Goal: Transaction & Acquisition: Book appointment/travel/reservation

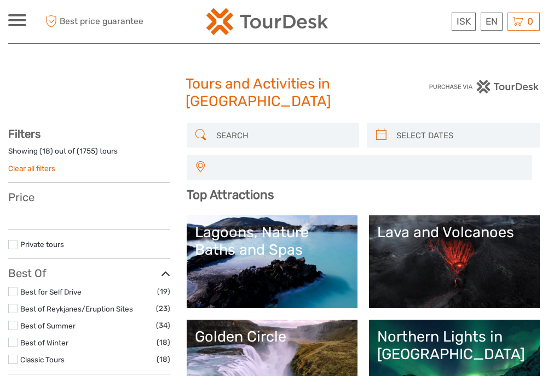
select select
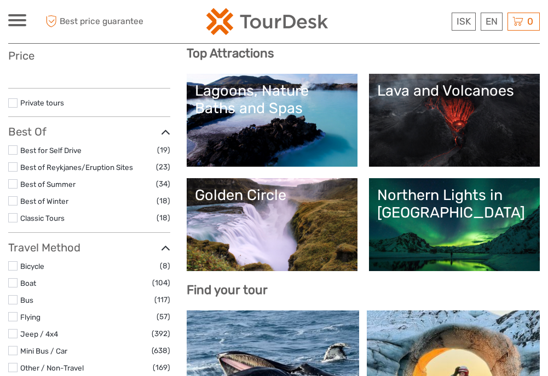
select select
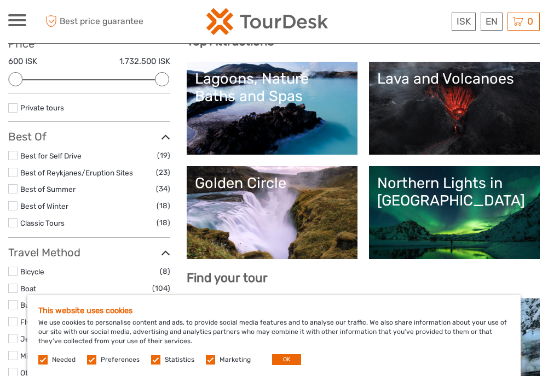
scroll to position [152, 0]
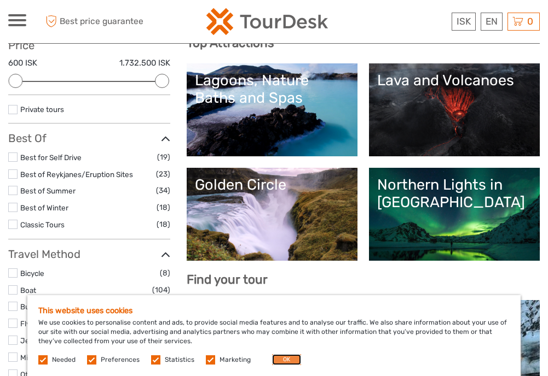
click at [285, 356] on button "OK" at bounding box center [286, 359] width 29 height 11
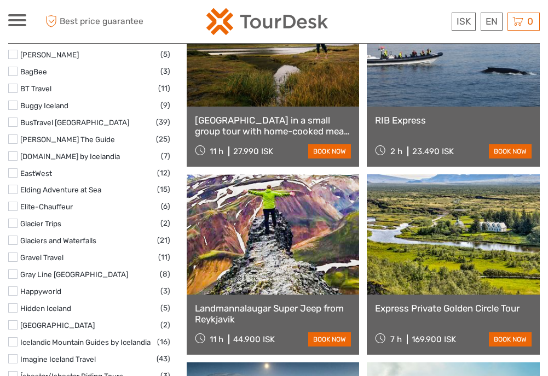
scroll to position [1409, 0]
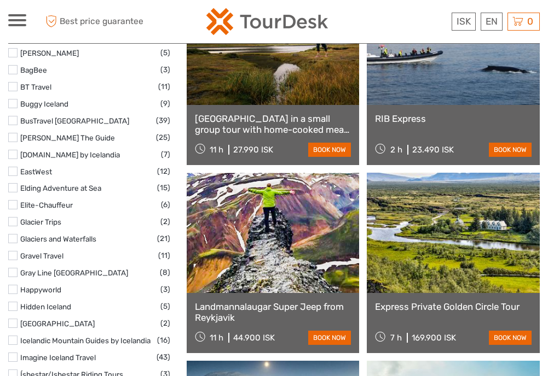
click at [248, 125] on link "Snæfellsnes Peninsula in a small group tour with home-cooked meal included" at bounding box center [273, 124] width 156 height 22
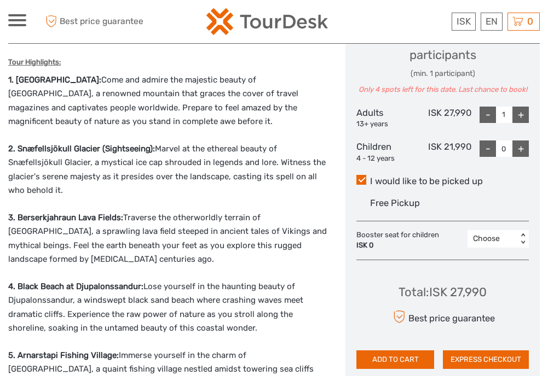
scroll to position [512, 0]
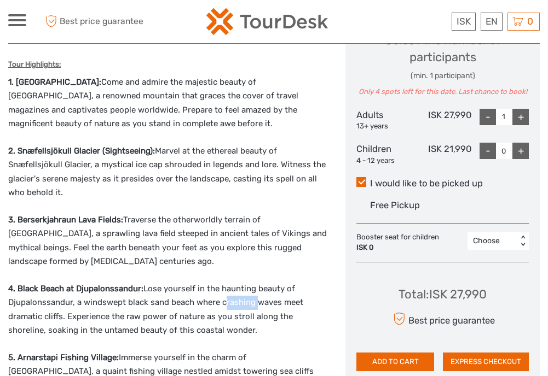
click at [186, 251] on p "3. Berserkjahraun Lava Fields: Traverse the otherworldly terrain of [GEOGRAPHIC…" at bounding box center [168, 241] width 321 height 56
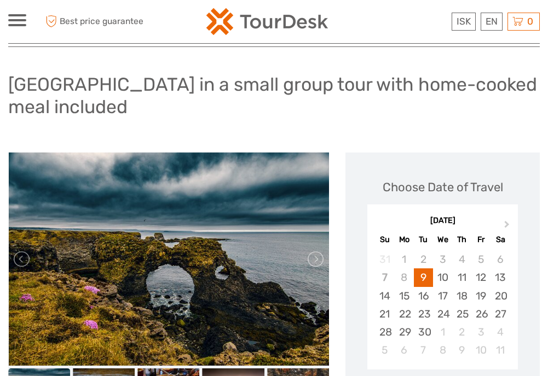
scroll to position [0, 0]
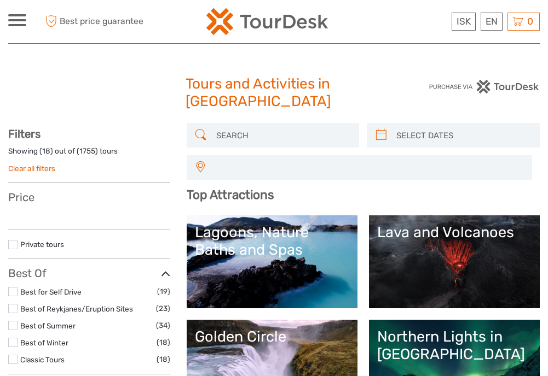
select select
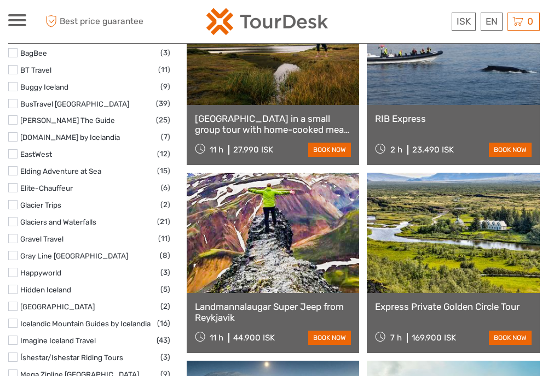
select select
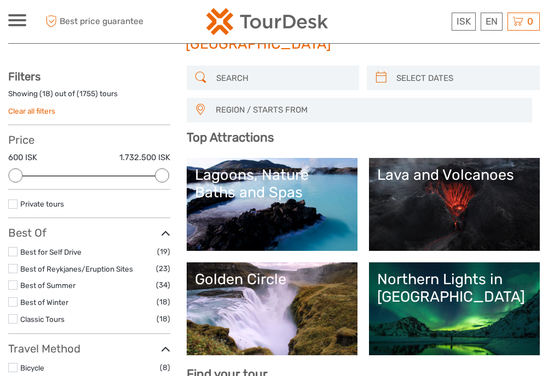
scroll to position [0, 0]
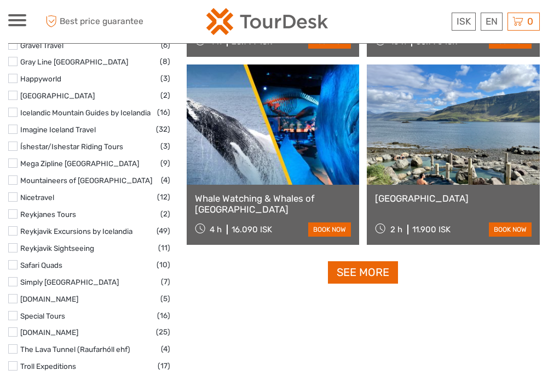
scroll to position [1631, 0]
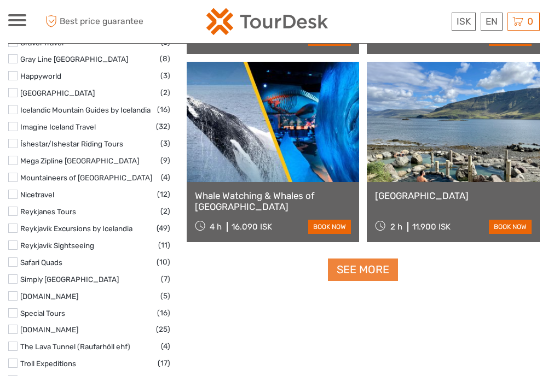
click at [359, 269] on link "See more" at bounding box center [363, 270] width 70 height 22
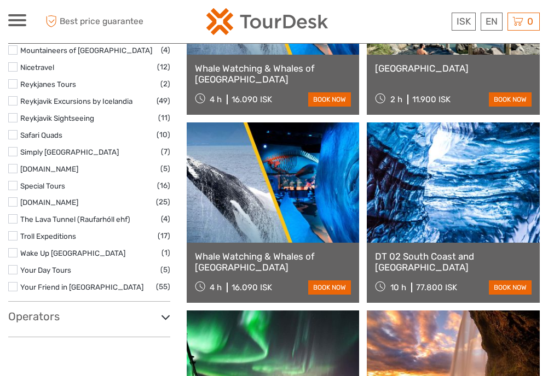
scroll to position [1760, 0]
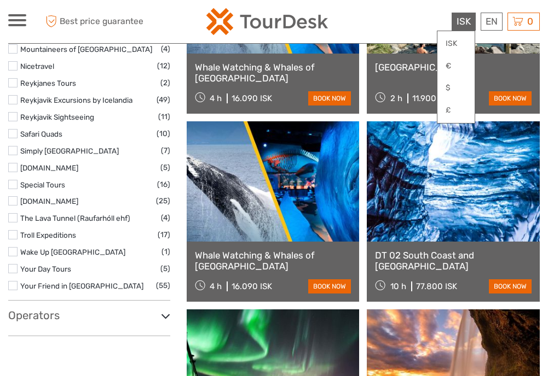
click at [456, 26] on span "ISK" at bounding box center [463, 21] width 14 height 11
click at [395, 20] on div at bounding box center [275, 21] width 264 height 27
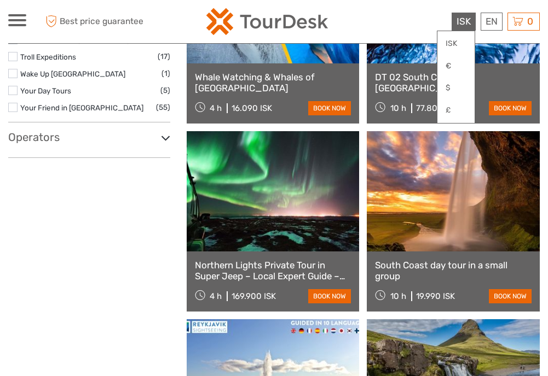
scroll to position [1970, 0]
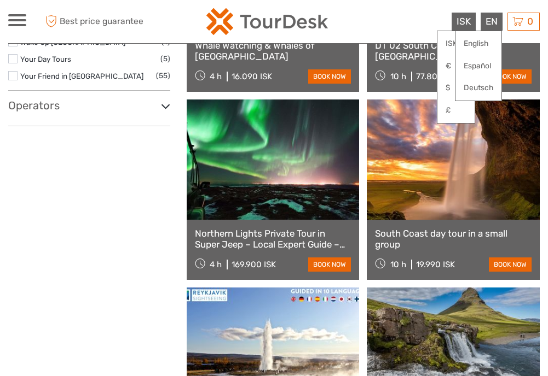
click at [489, 23] on div "EN English Español Deutsch" at bounding box center [491, 22] width 22 height 18
click at [492, 20] on div "EN English Español Deutsch" at bounding box center [491, 22] width 22 height 18
click at [468, 34] on link "English" at bounding box center [478, 44] width 46 height 20
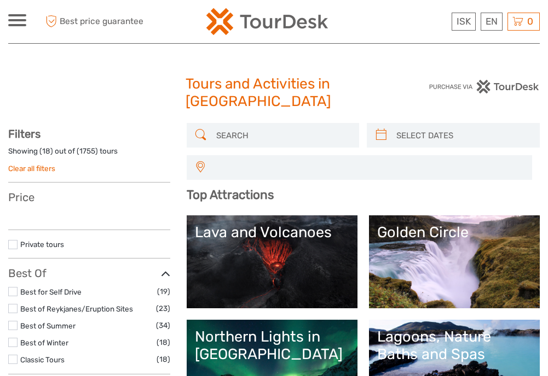
select select
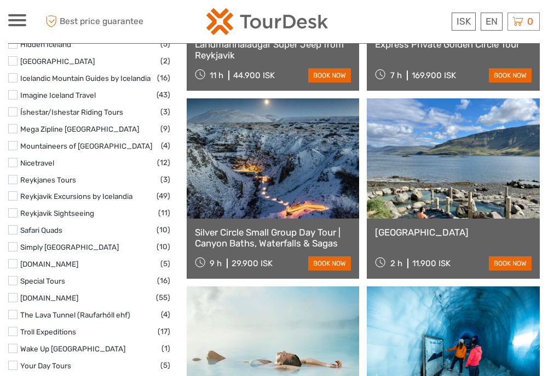
scroll to position [1679, 0]
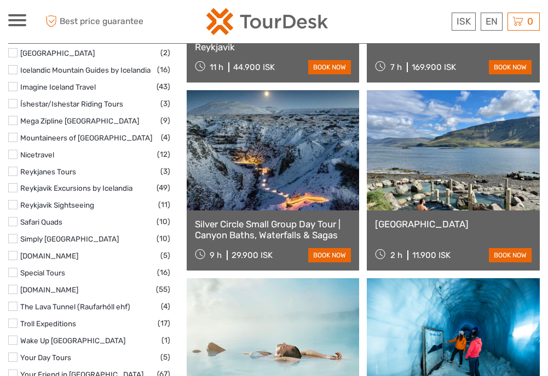
click at [89, 318] on label "Troll Expeditions" at bounding box center [88, 324] width 137 height 13
click at [0, 0] on input "checkbox" at bounding box center [0, 0] width 0 height 0
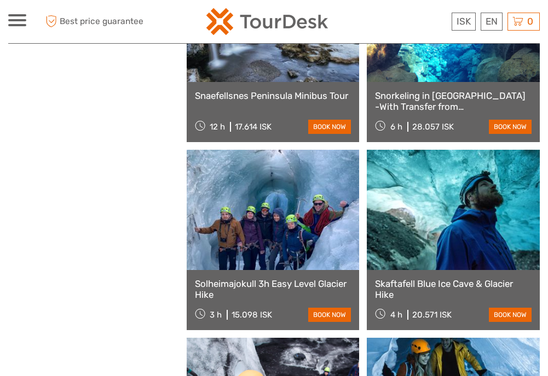
scroll to position [789, 0]
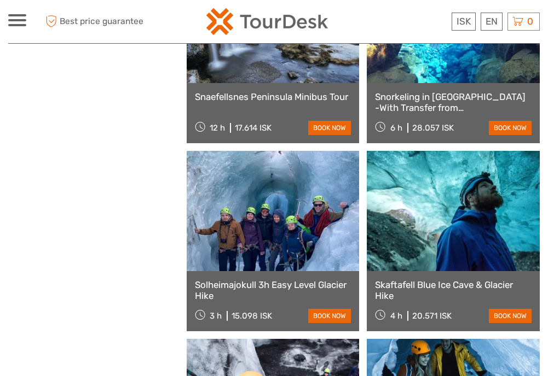
click at [432, 288] on link "Skaftafell Blue Ice Cave & Glacier Hike" at bounding box center [453, 291] width 156 height 22
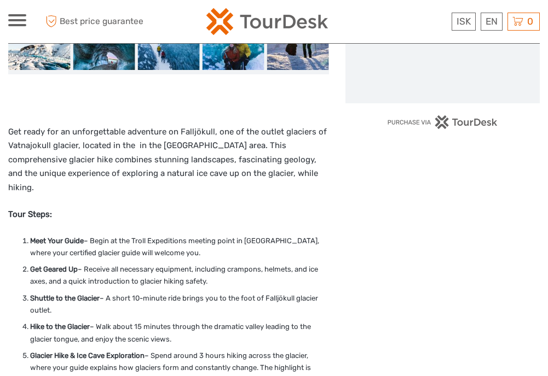
scroll to position [357, 0]
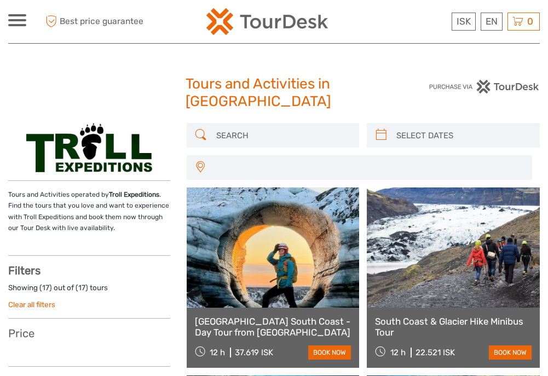
select select
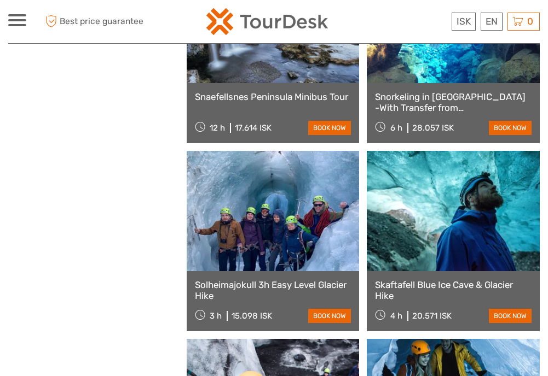
select select
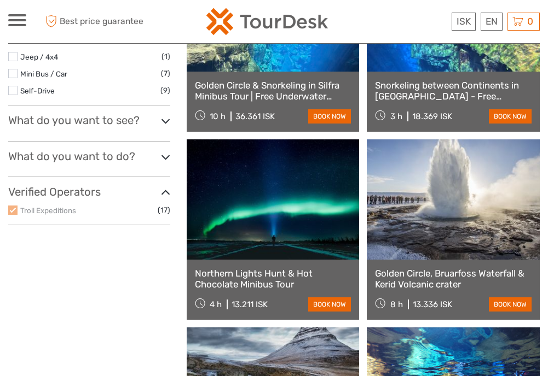
scroll to position [425, 0]
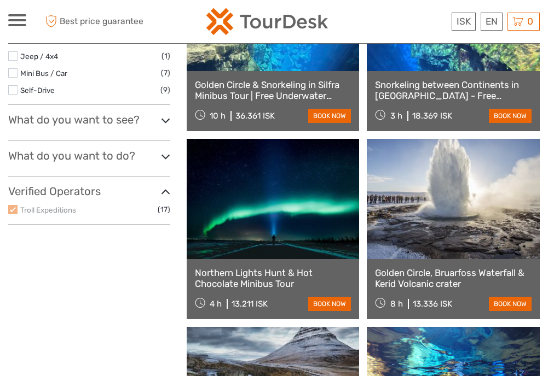
click at [254, 286] on link "Northern Lights Hunt & Hot Chocolate Minibus Tour" at bounding box center [273, 279] width 156 height 22
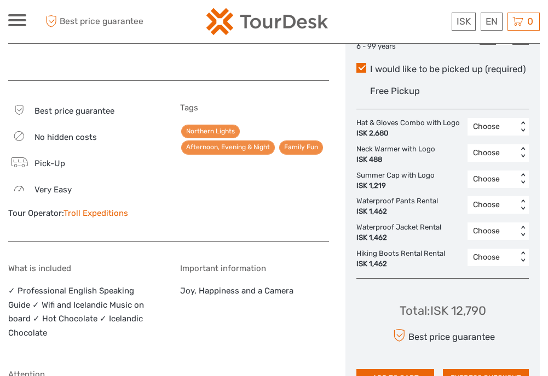
scroll to position [555, 0]
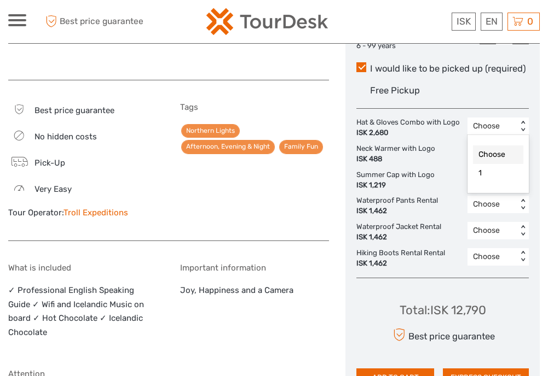
click at [249, 286] on div "Important information Joy, Happiness and a Camera" at bounding box center [254, 308] width 149 height 90
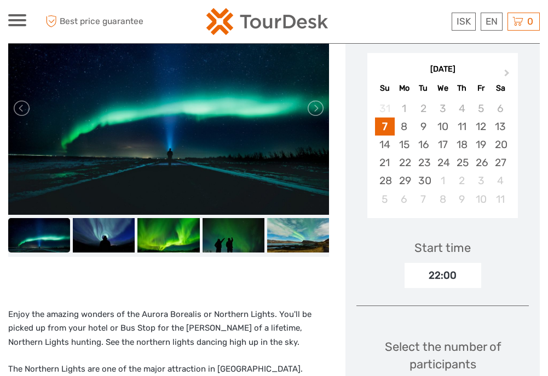
scroll to position [180, 0]
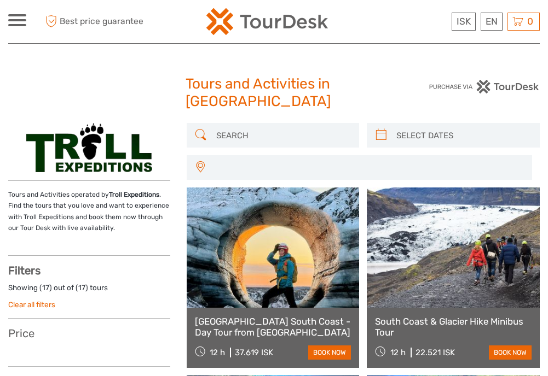
select select
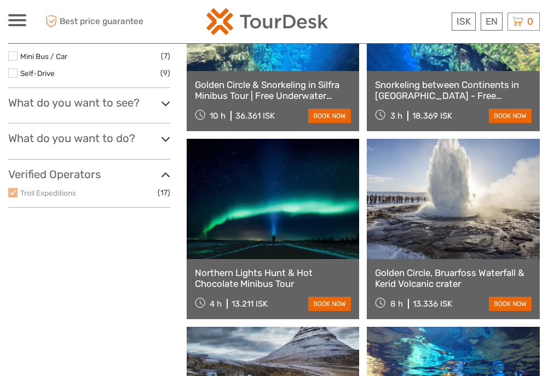
select select
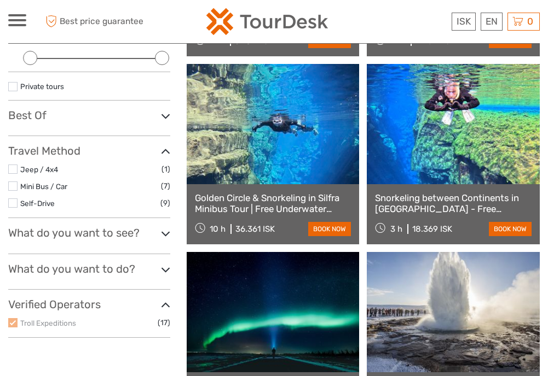
scroll to position [308, 0]
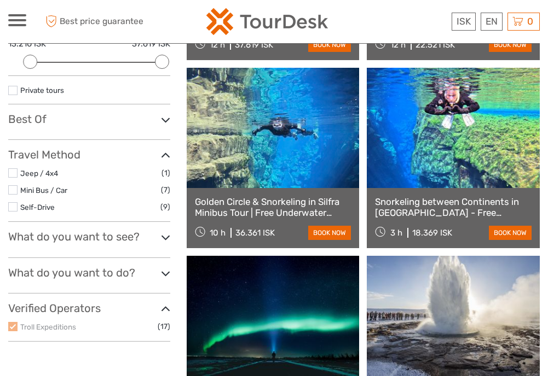
click at [168, 280] on icon at bounding box center [165, 273] width 9 height 15
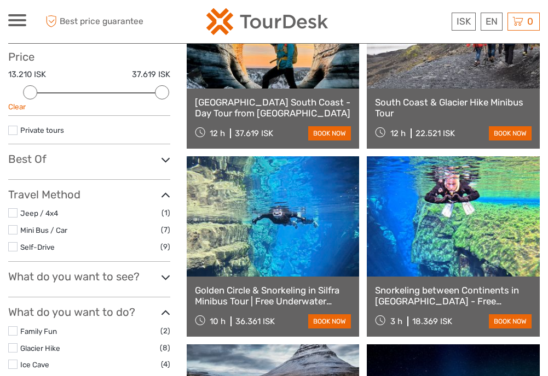
scroll to position [220, 0]
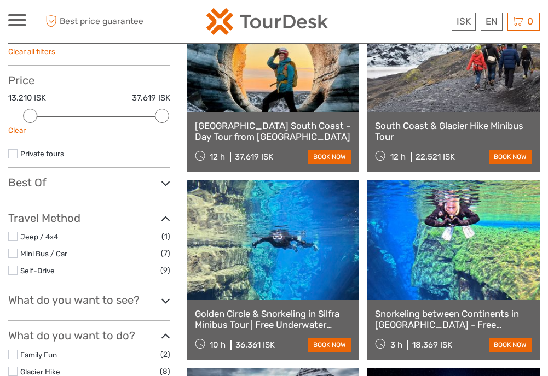
scroll to position [199, 0]
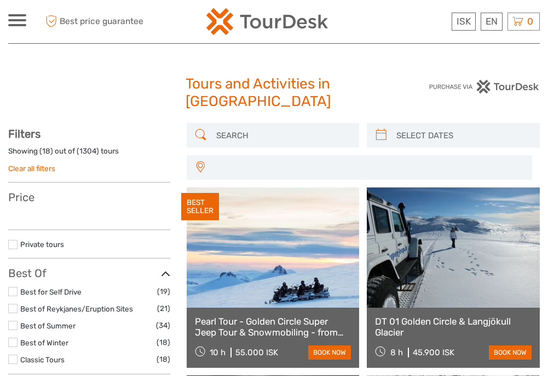
select select
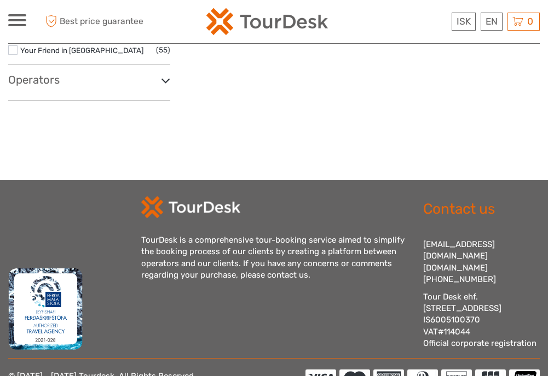
select select
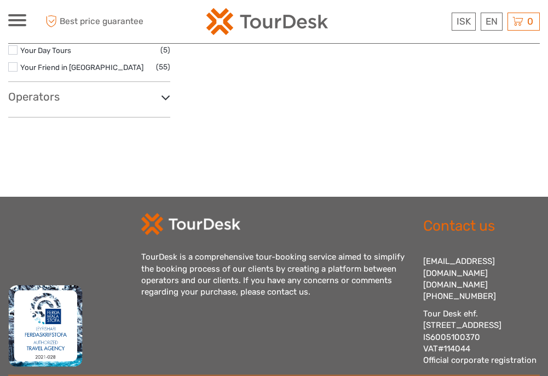
scroll to position [0, 0]
click at [274, 28] on img at bounding box center [266, 21] width 121 height 27
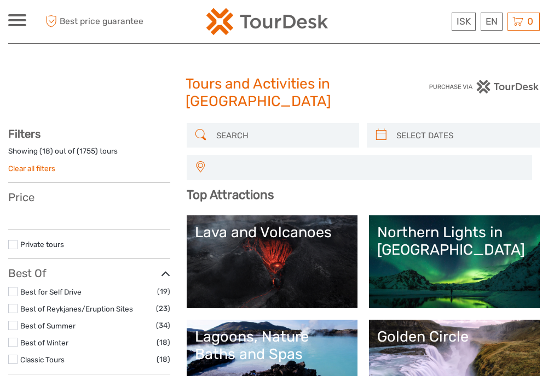
select select
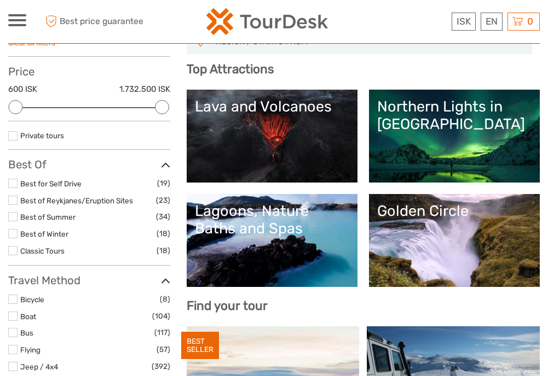
scroll to position [124, 0]
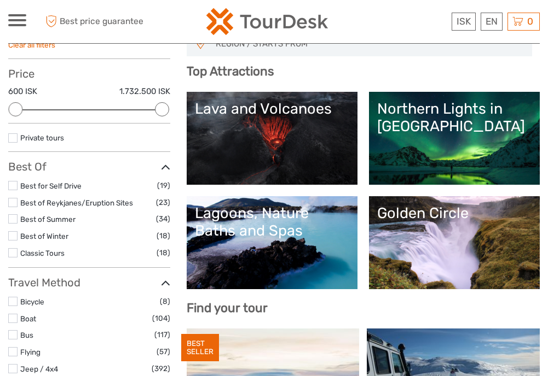
click at [446, 144] on link "Northern Lights in [GEOGRAPHIC_DATA]" at bounding box center [454, 138] width 154 height 77
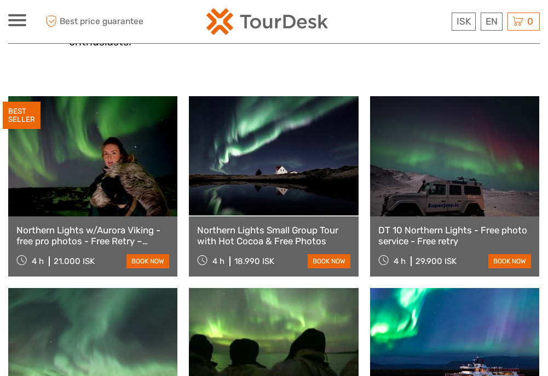
scroll to position [346, 0]
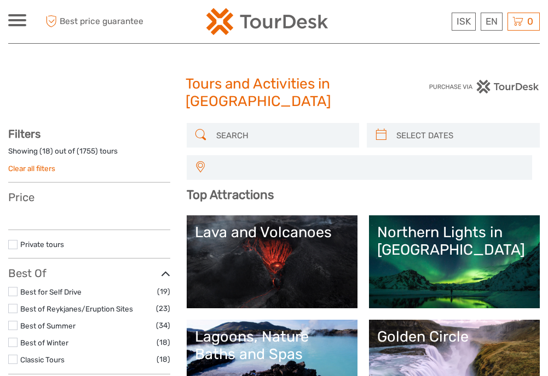
select select
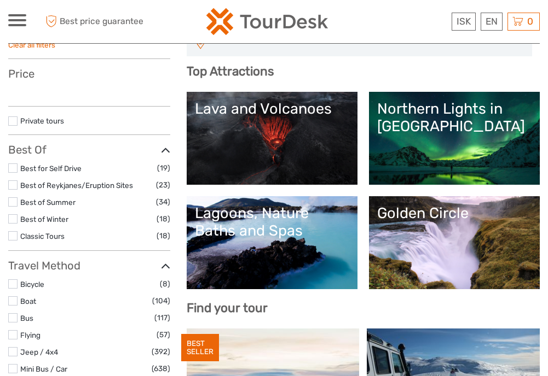
select select
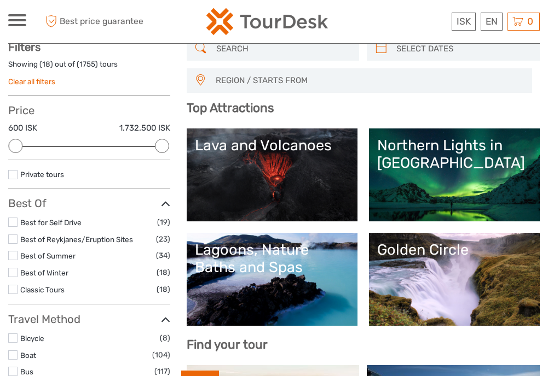
scroll to position [156, 0]
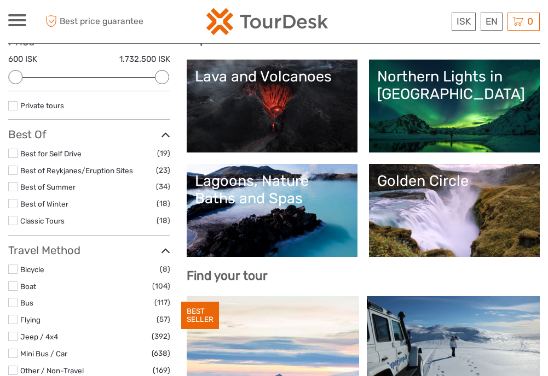
click at [429, 214] on link "Golden Circle" at bounding box center [454, 210] width 154 height 77
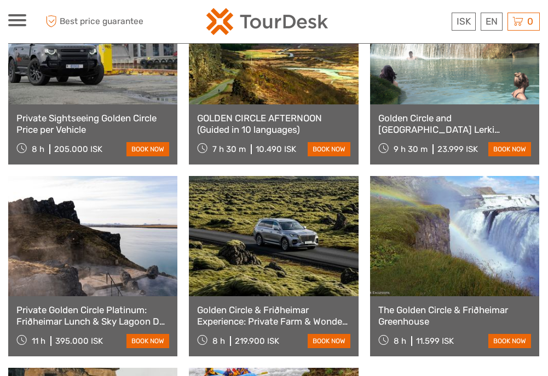
scroll to position [1004, 0]
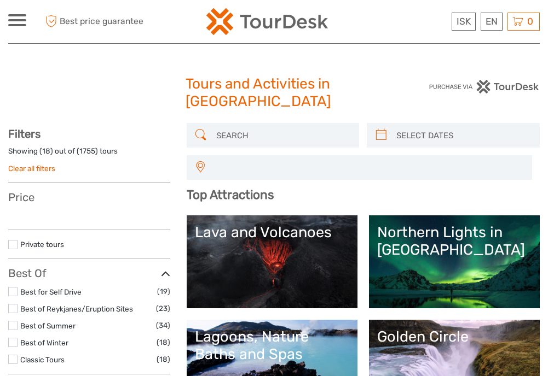
select select
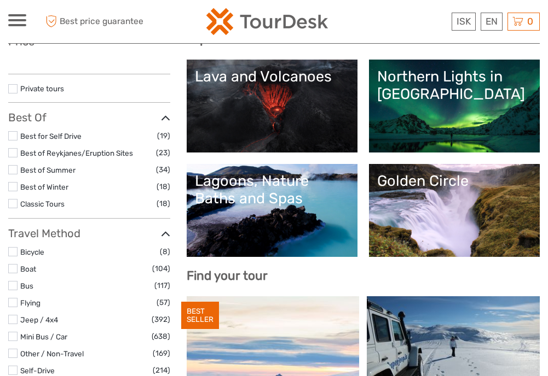
select select
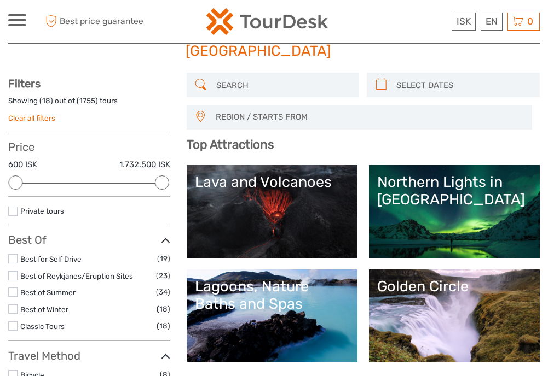
scroll to position [46, 0]
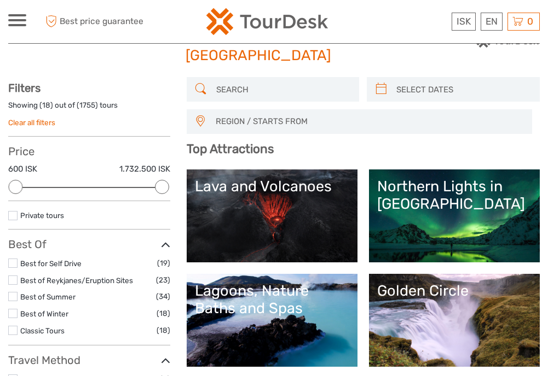
click at [278, 122] on span "REGION / STARTS FROM" at bounding box center [369, 122] width 316 height 18
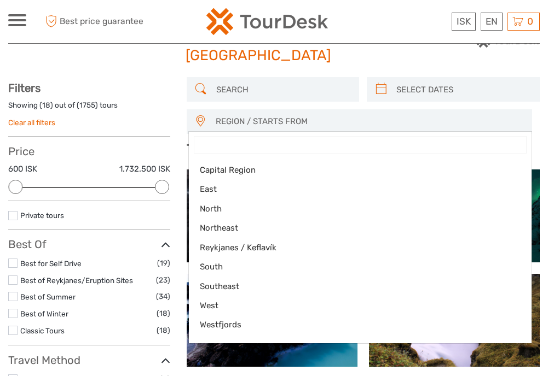
type input "2"
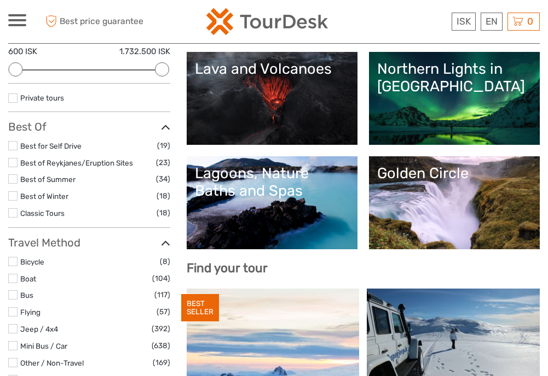
scroll to position [164, 0]
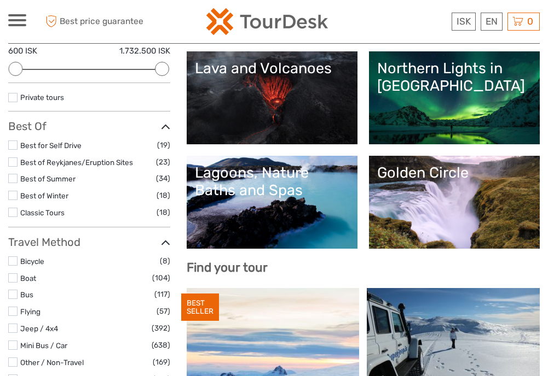
click at [237, 96] on link "Lava and Volcanoes" at bounding box center [272, 98] width 154 height 77
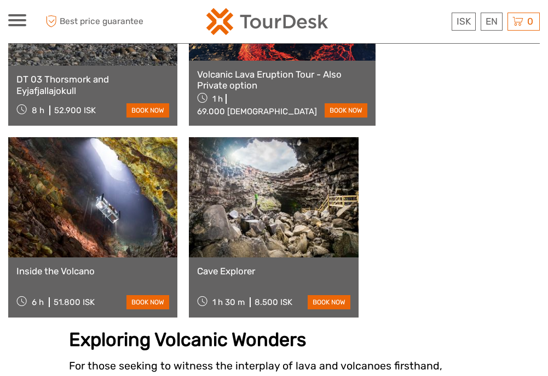
scroll to position [1141, 0]
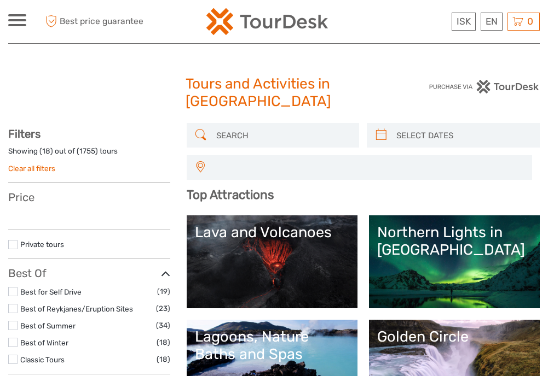
select select
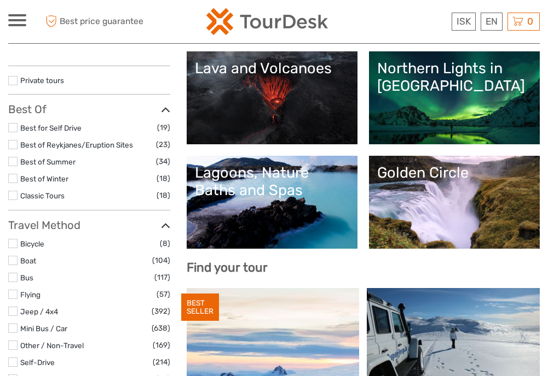
select select
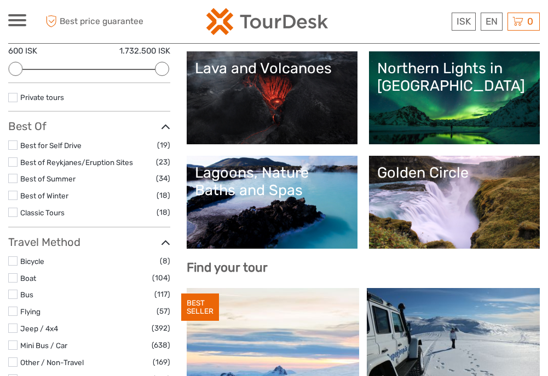
click at [252, 213] on link "Lagoons, Nature Baths and Spas" at bounding box center [272, 202] width 154 height 77
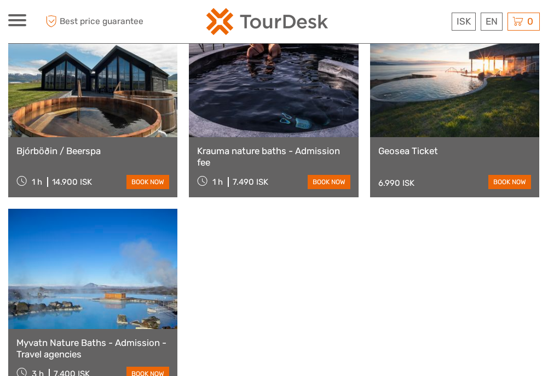
scroll to position [1262, 0]
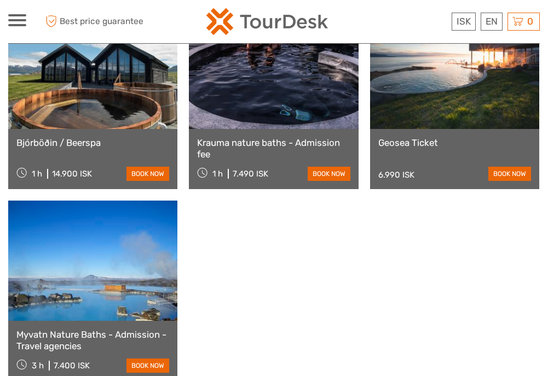
click at [468, 85] on link at bounding box center [454, 69] width 169 height 120
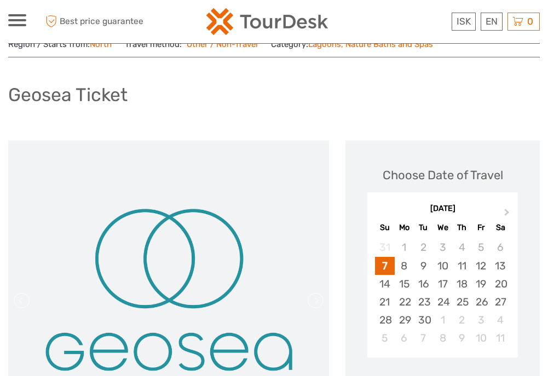
scroll to position [68, 0]
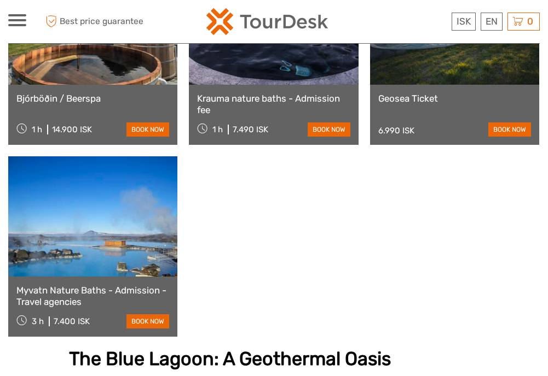
scroll to position [1303, 0]
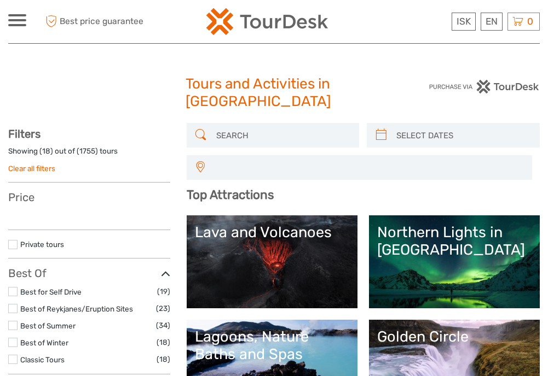
select select
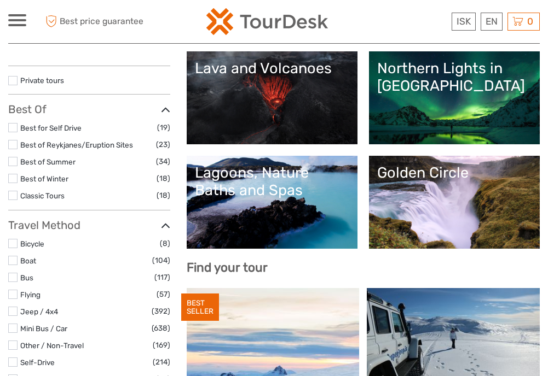
select select
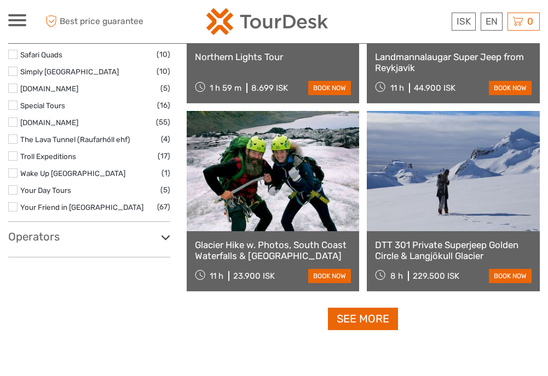
scroll to position [1847, 0]
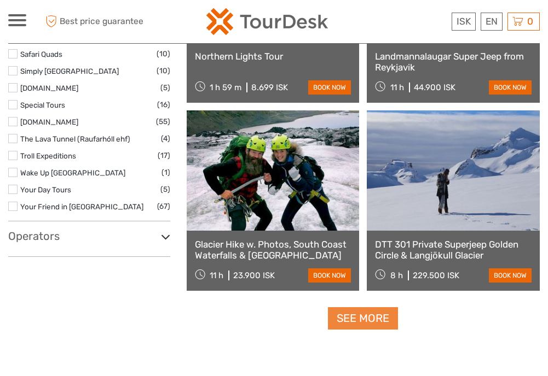
click at [375, 315] on link "See more" at bounding box center [363, 318] width 70 height 22
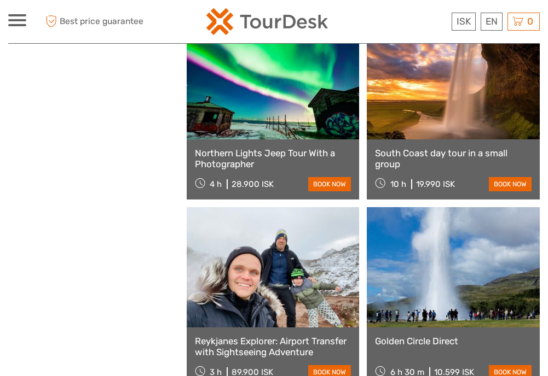
scroll to position [2814, 0]
